Goal: Transaction & Acquisition: Purchase product/service

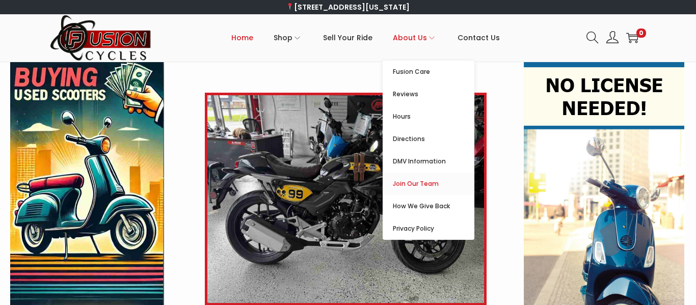
click at [413, 177] on link "Join Our Team" at bounding box center [429, 184] width 92 height 22
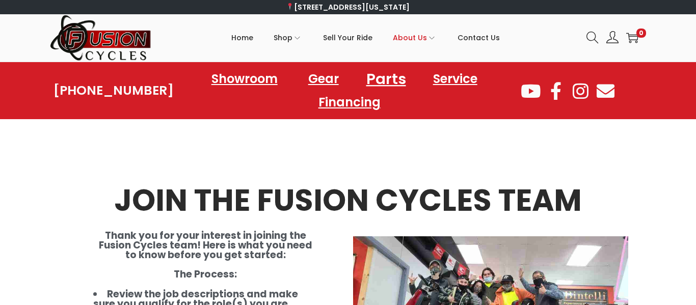
click at [386, 78] on link "Parts" at bounding box center [386, 79] width 64 height 28
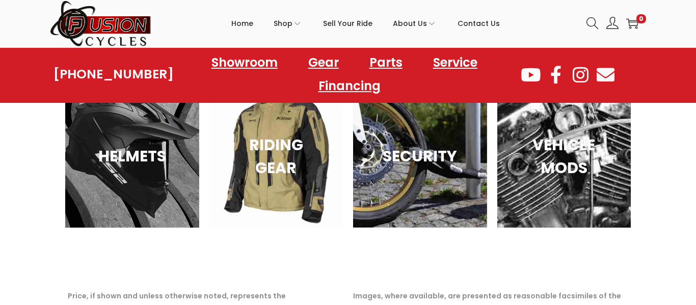
scroll to position [1581, 0]
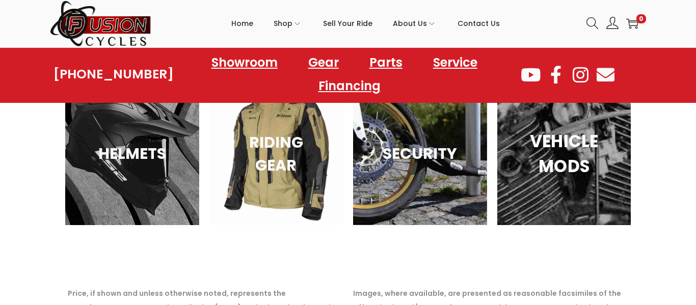
click at [562, 161] on h3 "VEHICLE MODS" at bounding box center [564, 153] width 108 height 50
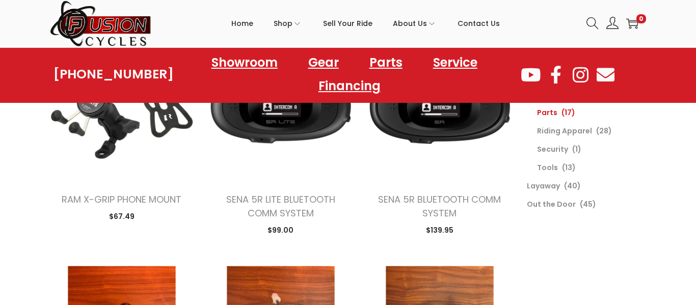
scroll to position [165, 0]
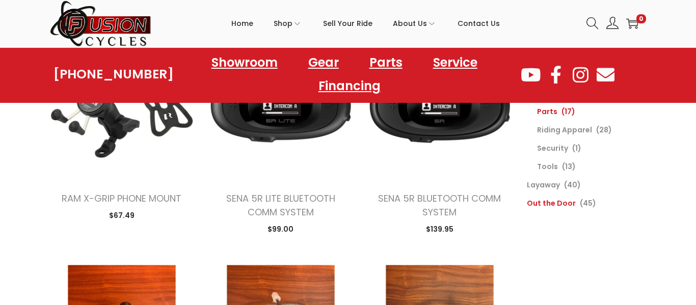
click at [565, 205] on link "Out the Door" at bounding box center [551, 203] width 49 height 10
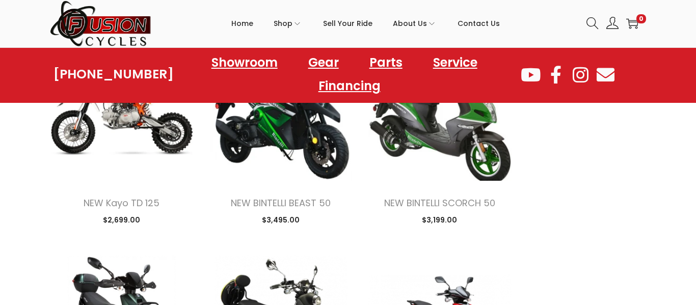
scroll to position [1286, 0]
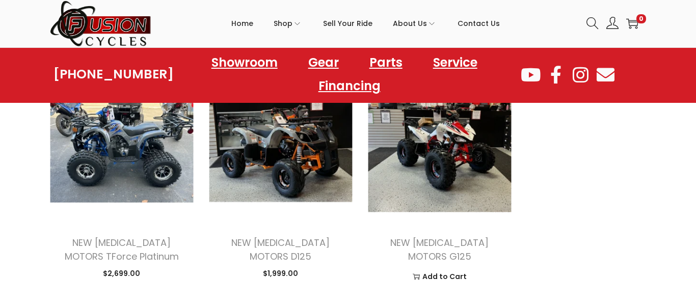
scroll to position [2594, 0]
click at [426, 143] on img at bounding box center [440, 148] width 144 height 144
